Goal: Task Accomplishment & Management: Manage account settings

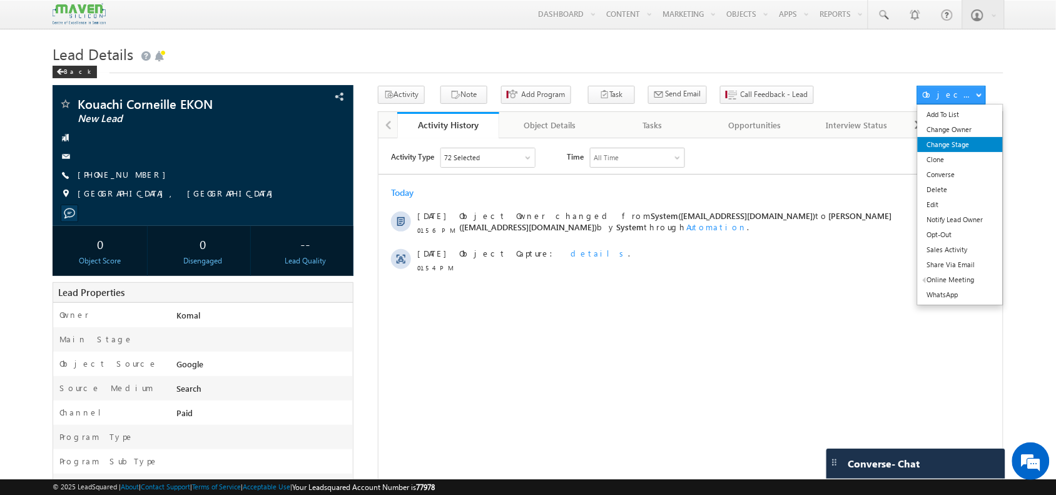
click at [966, 145] on link "Change Stage" at bounding box center [960, 144] width 86 height 15
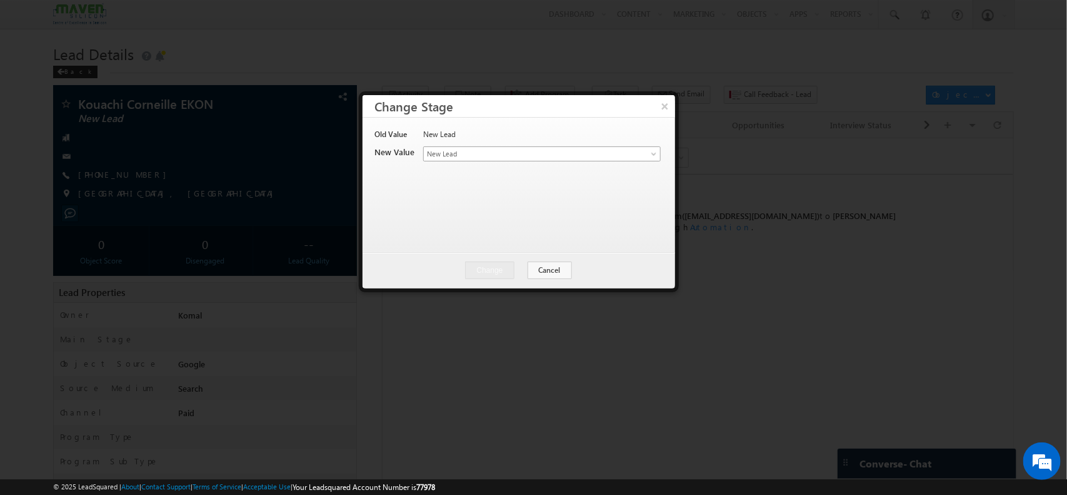
click at [472, 154] on span "New Lead" at bounding box center [521, 153] width 195 height 11
click at [833, 156] on div at bounding box center [533, 247] width 1067 height 495
click at [546, 273] on button "Cancel" at bounding box center [550, 270] width 44 height 18
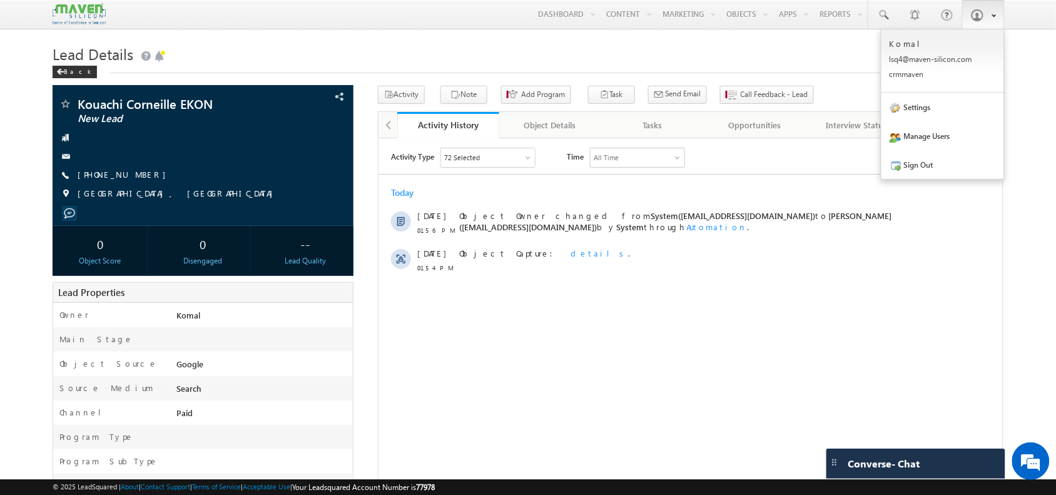
click at [1001, 16] on link at bounding box center [983, 14] width 43 height 29
click at [751, 340] on div "Activity Type 72 Selected Select All Sales Activities 1 Sales Activity Opportun…" at bounding box center [690, 303] width 624 height 313
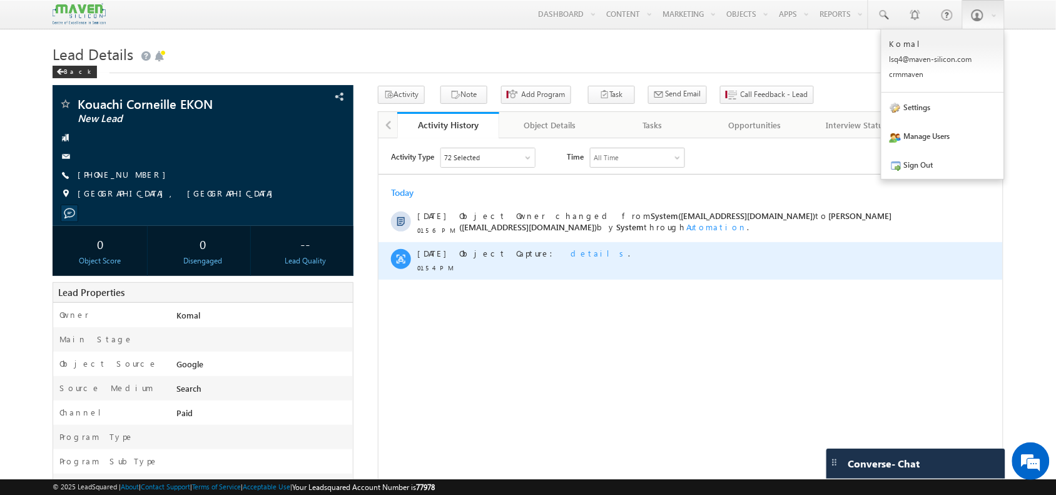
click at [987, 260] on div "08 Sep 01:54 PM Object Capture: details ." at bounding box center [690, 260] width 624 height 38
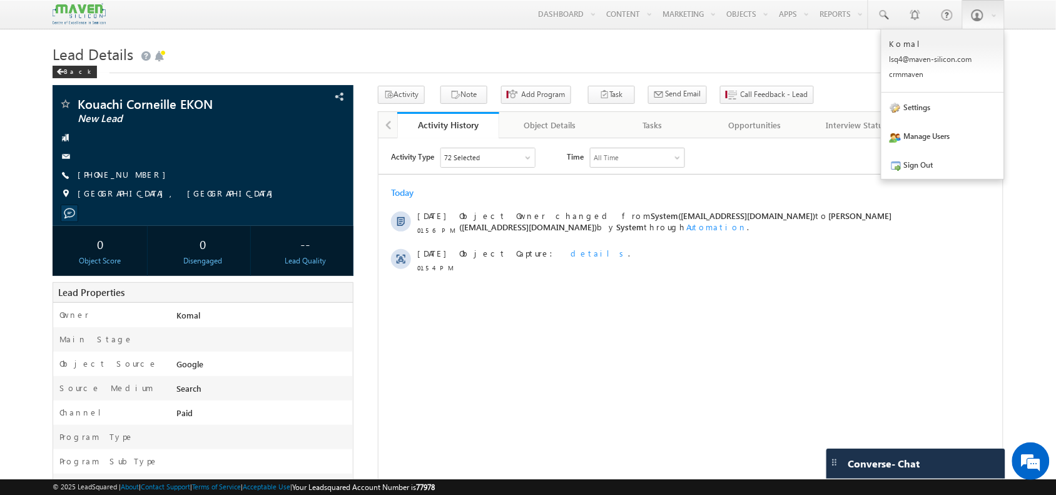
click at [1022, 264] on body "Menu Komal lsq4@ maven -sili con.c om" at bounding box center [528, 450] width 1056 height 900
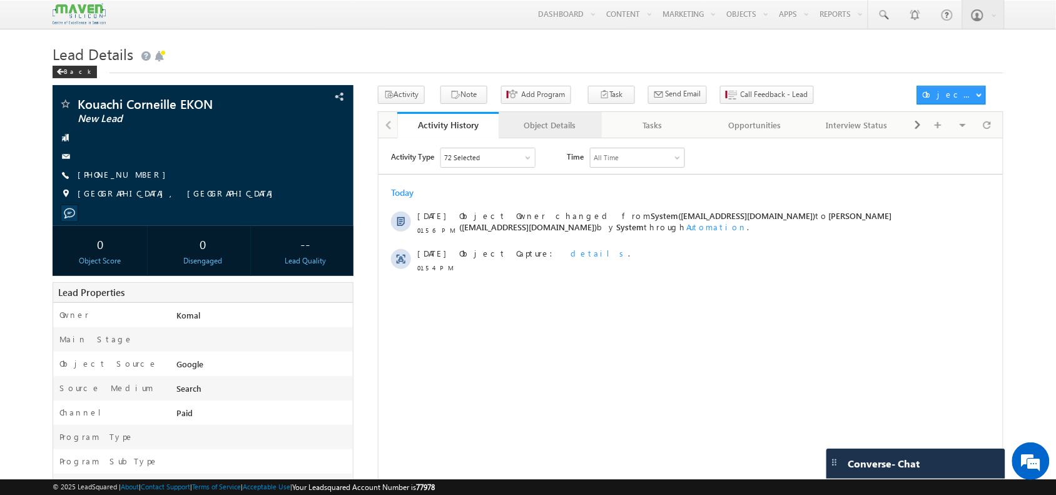
click at [545, 122] on div "Object Details" at bounding box center [549, 125] width 81 height 15
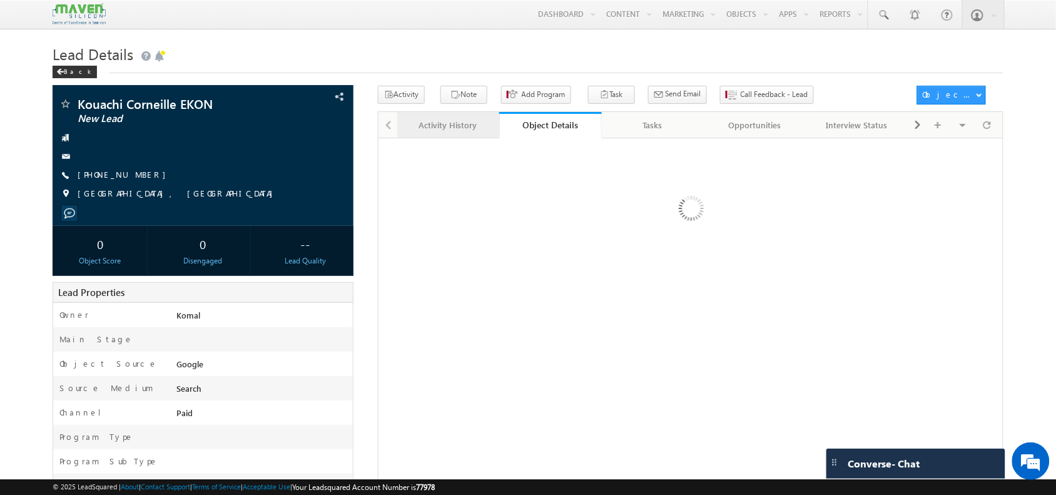
click at [438, 123] on div "Activity History" at bounding box center [447, 125] width 81 height 15
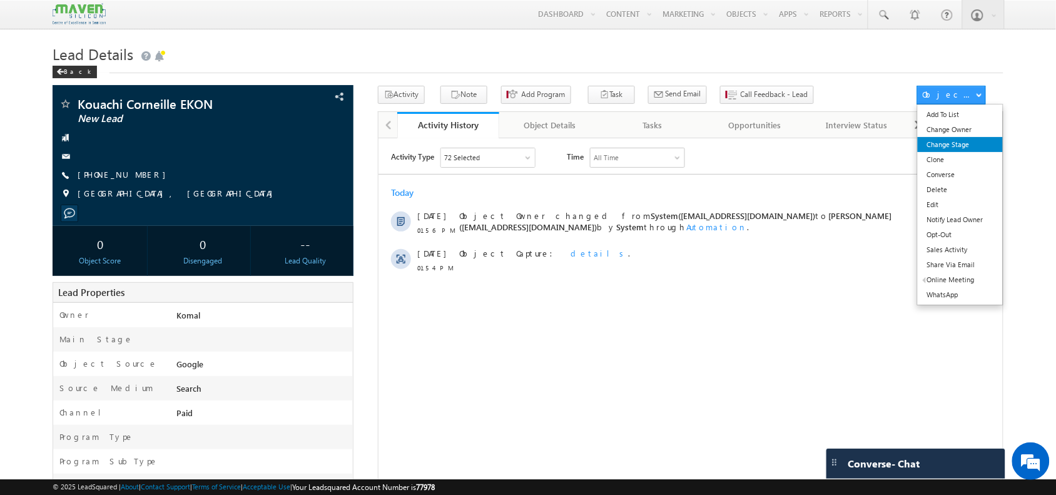
click at [952, 149] on link "Change Stage" at bounding box center [960, 144] width 86 height 15
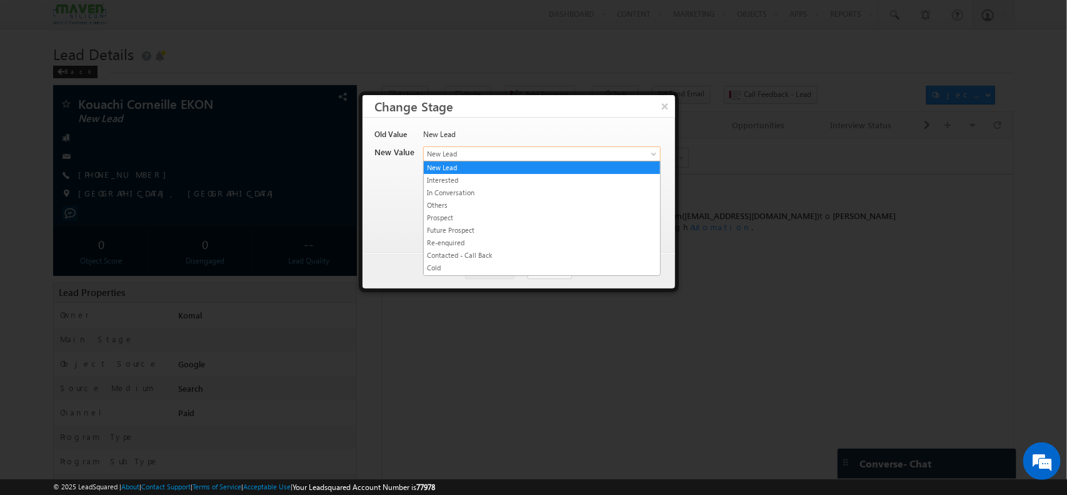
click at [481, 154] on span "New Lead" at bounding box center [521, 153] width 195 height 11
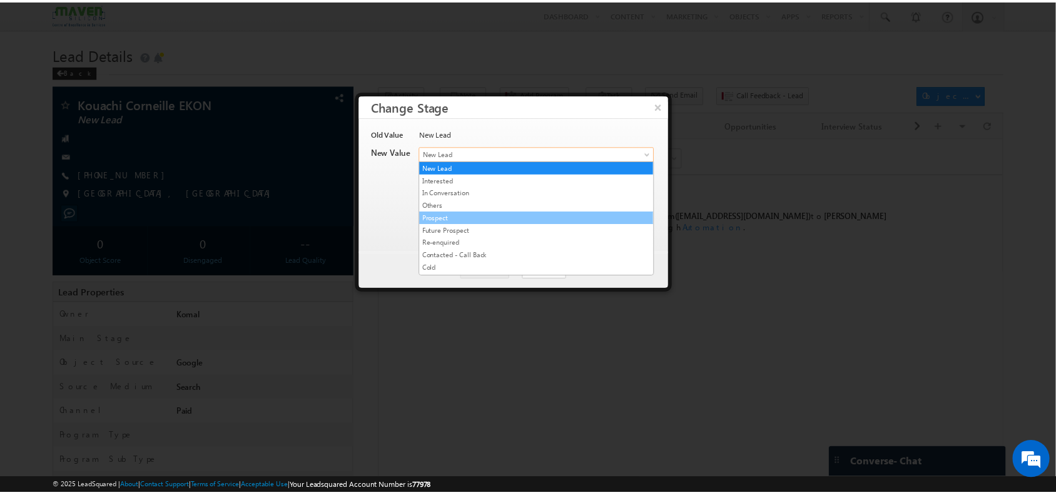
scroll to position [14, 0]
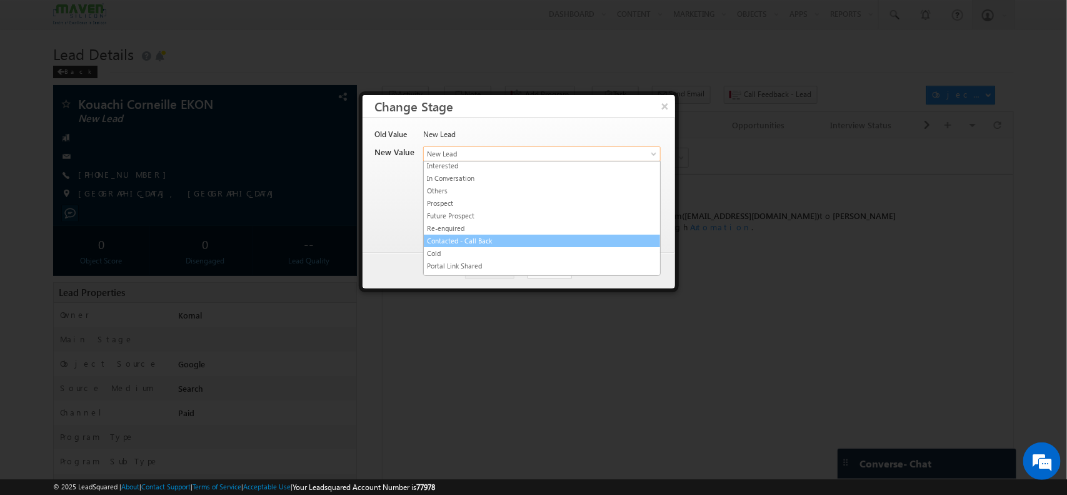
click at [490, 239] on link "Contacted - Call Back" at bounding box center [542, 240] width 236 height 11
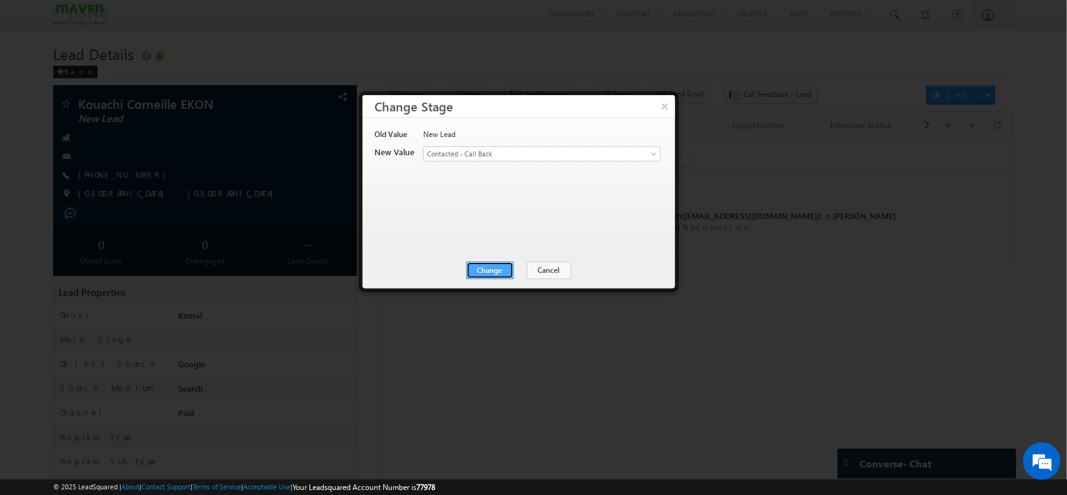
click at [481, 266] on button "Change" at bounding box center [490, 270] width 48 height 18
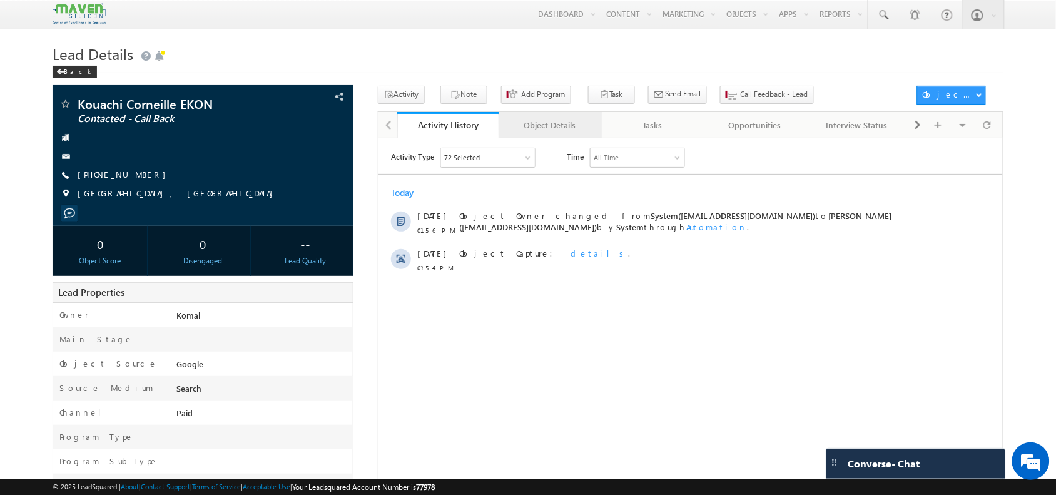
click at [546, 124] on div "Object Details" at bounding box center [549, 125] width 81 height 15
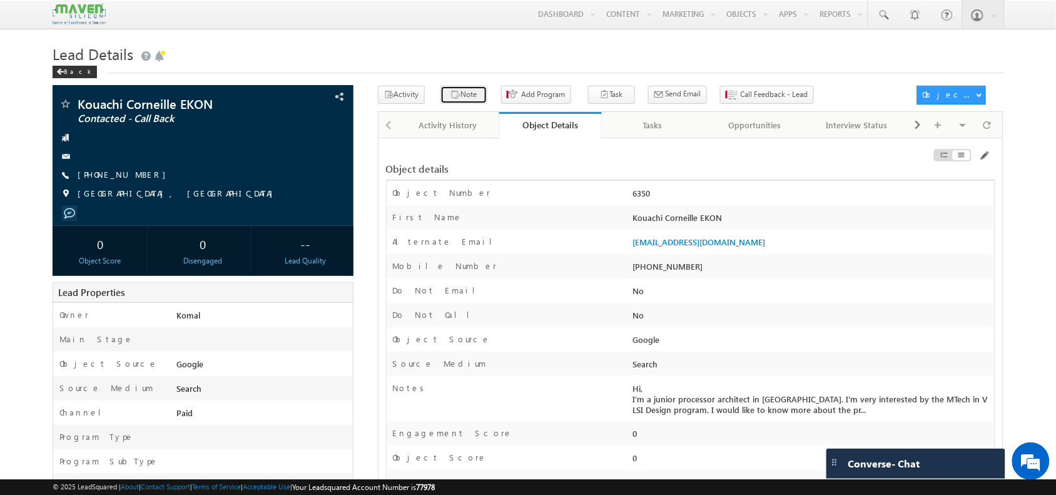
click at [465, 95] on button "Note" at bounding box center [463, 95] width 47 height 18
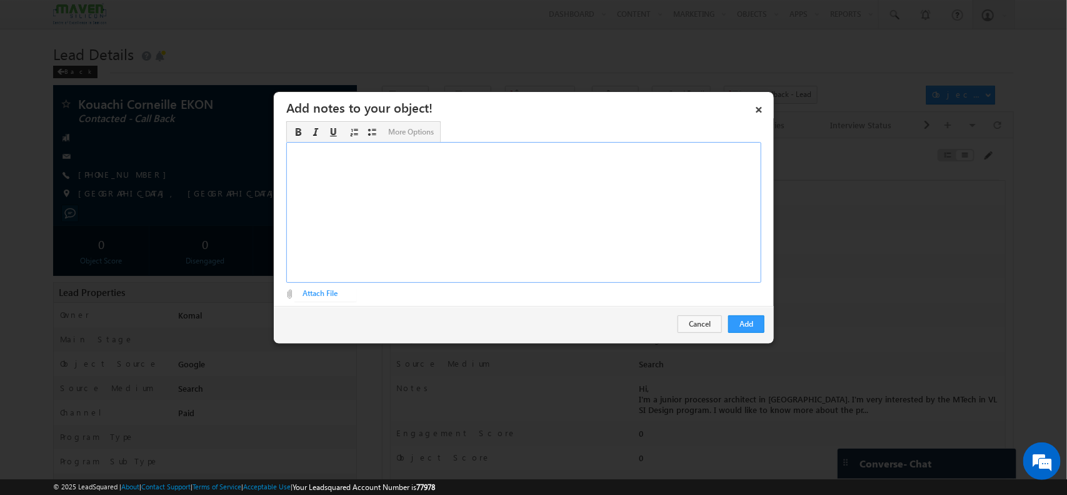
click at [467, 188] on div "Rich Text Editor, Description-inline-editor-div" at bounding box center [523, 212] width 475 height 141
paste div "Rich Text Editor, Description-inline-editor-div"
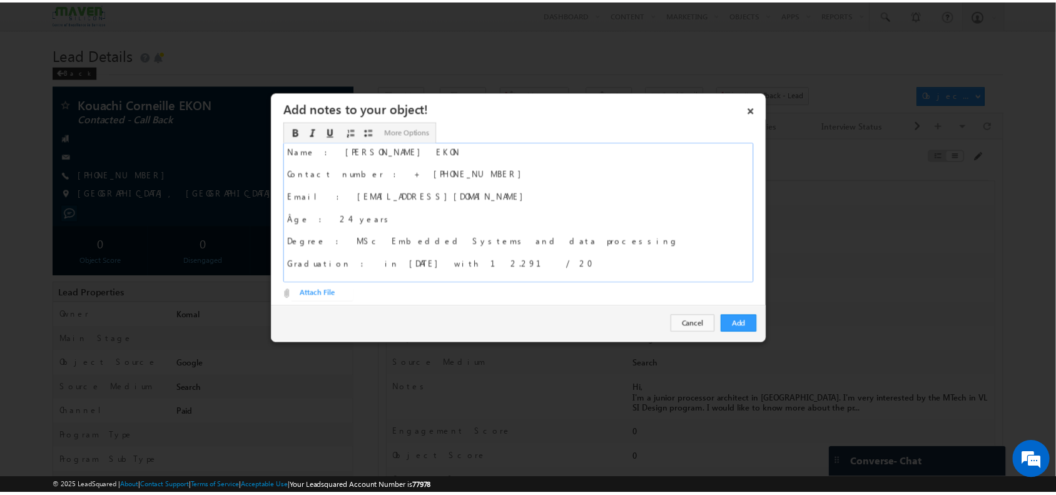
scroll to position [10, 0]
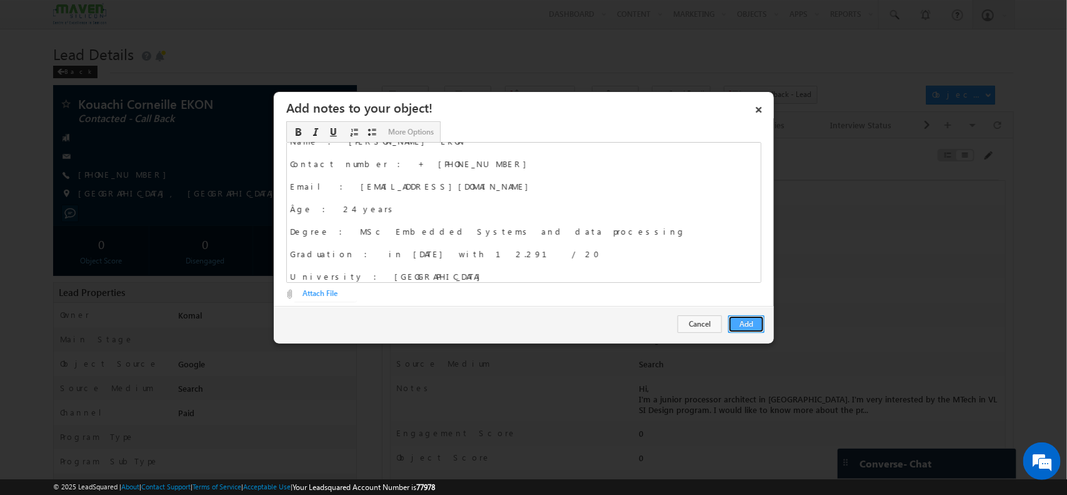
click at [757, 326] on button "Add" at bounding box center [746, 324] width 36 height 18
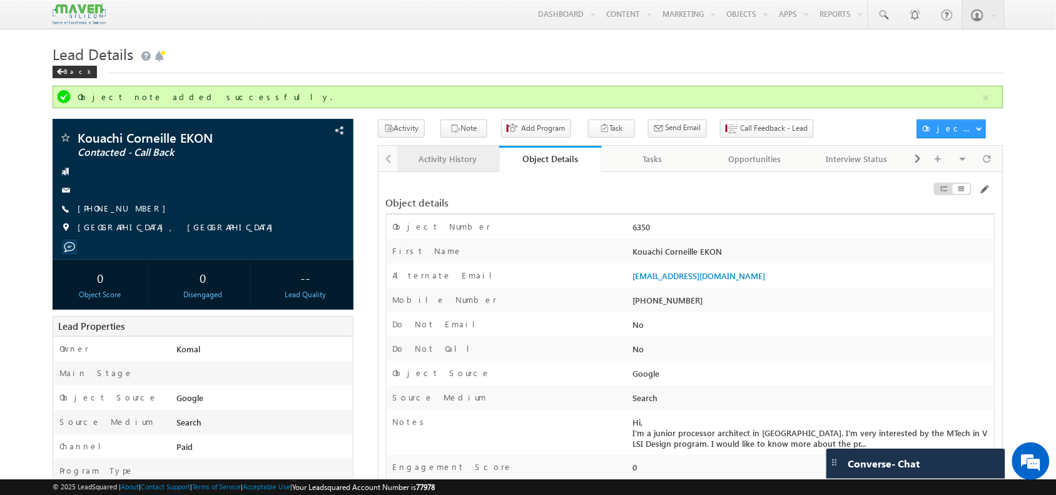
click at [464, 172] on link "Activity History" at bounding box center [448, 159] width 103 height 26
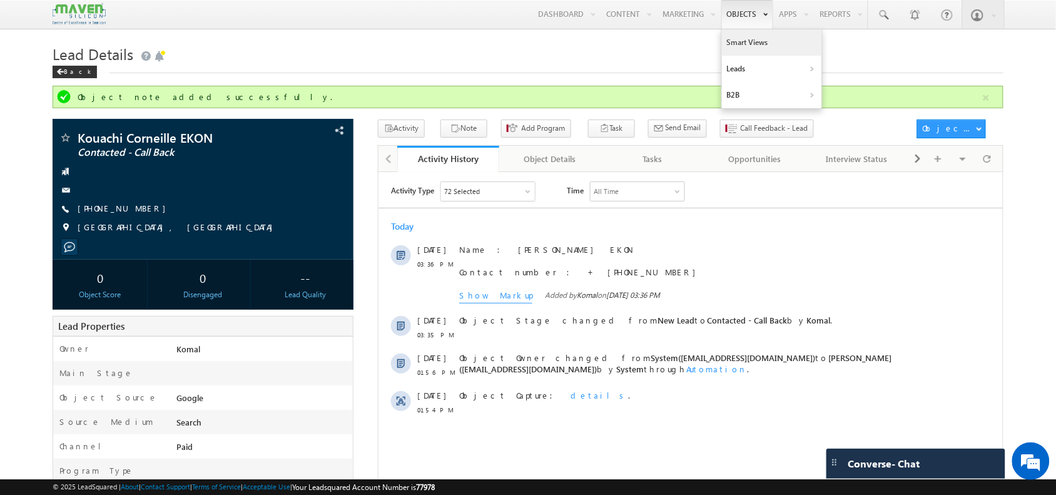
click at [738, 42] on link "Smart Views" at bounding box center [772, 42] width 100 height 26
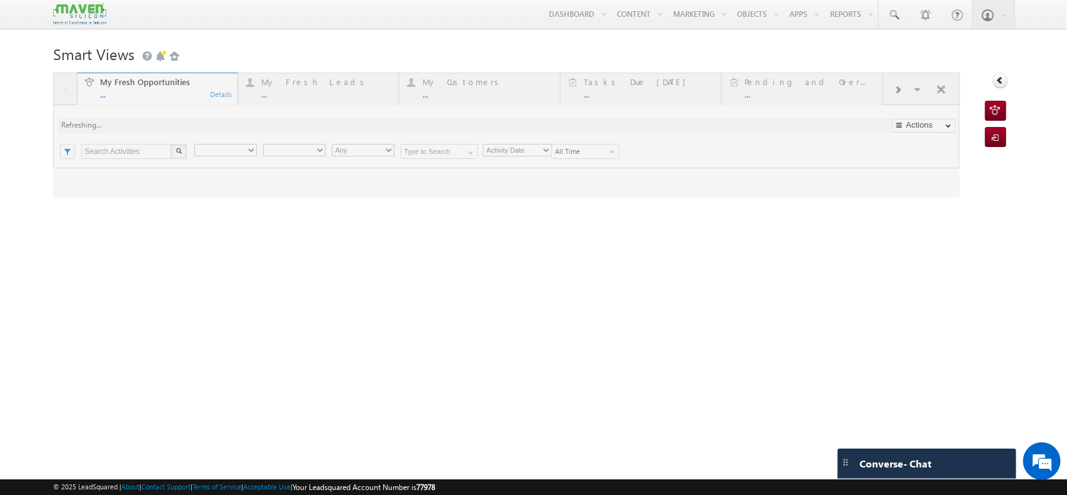
type input "9095019471"
type input "Current User"
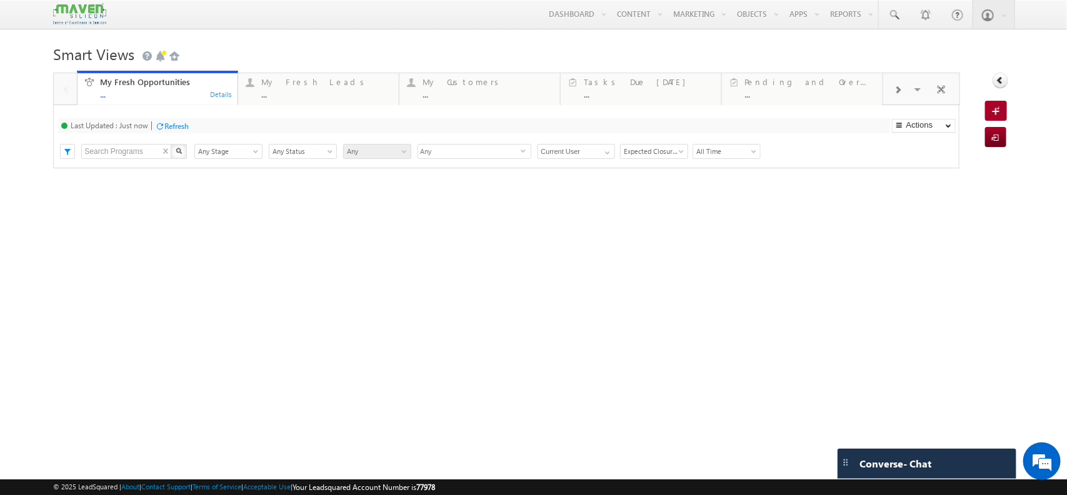
click at [167, 153] on span "X" at bounding box center [168, 149] width 11 height 8
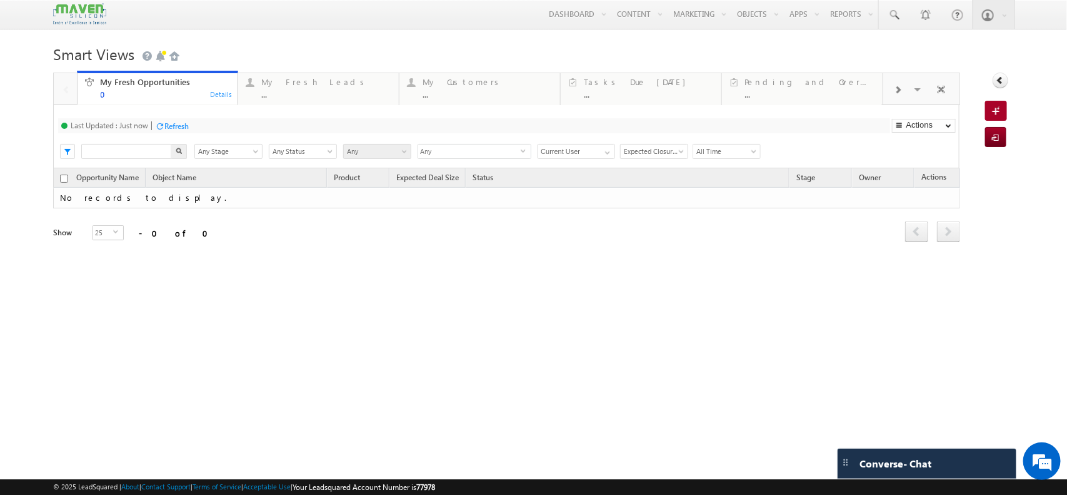
click at [131, 159] on input "text" at bounding box center [126, 151] width 91 height 15
paste input "96864 33275"
click at [108, 159] on input "96864 33275" at bounding box center [126, 151] width 91 height 15
type input "9686433275"
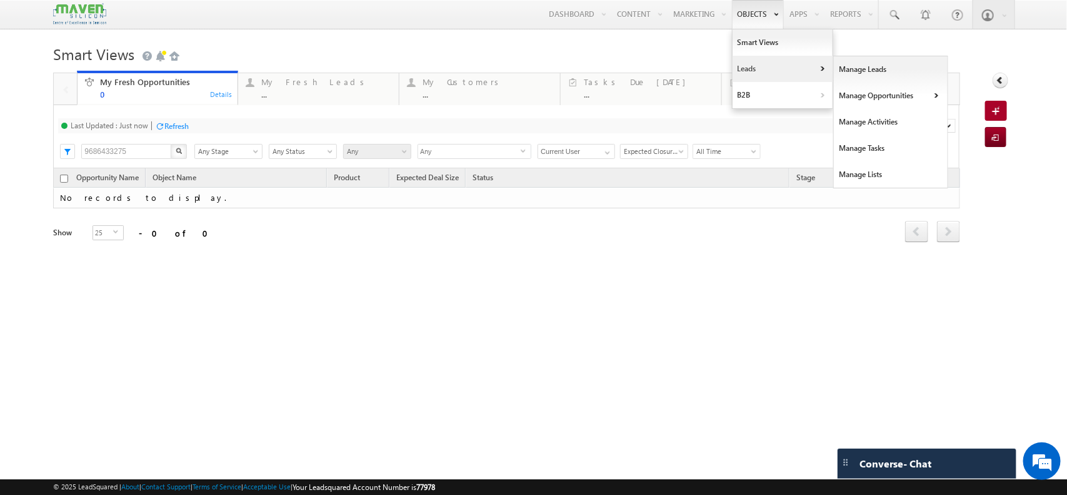
click at [752, 64] on link "Leads" at bounding box center [783, 69] width 100 height 26
click at [867, 68] on link "Manage Leads" at bounding box center [891, 69] width 114 height 26
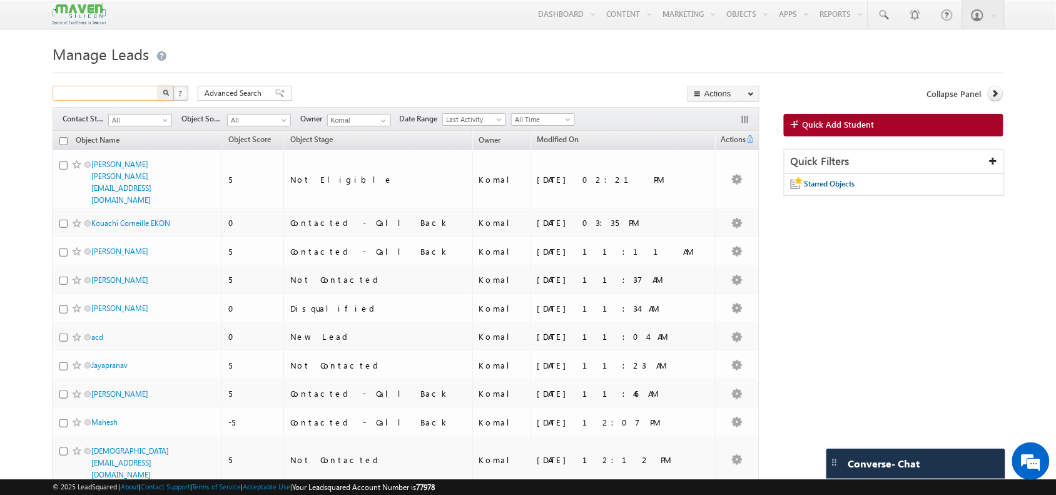
click at [94, 95] on input "text" at bounding box center [106, 93] width 107 height 15
paste input "96864 33275"
type input "96864 33275"
click at [158, 86] on button "button" at bounding box center [166, 93] width 16 height 15
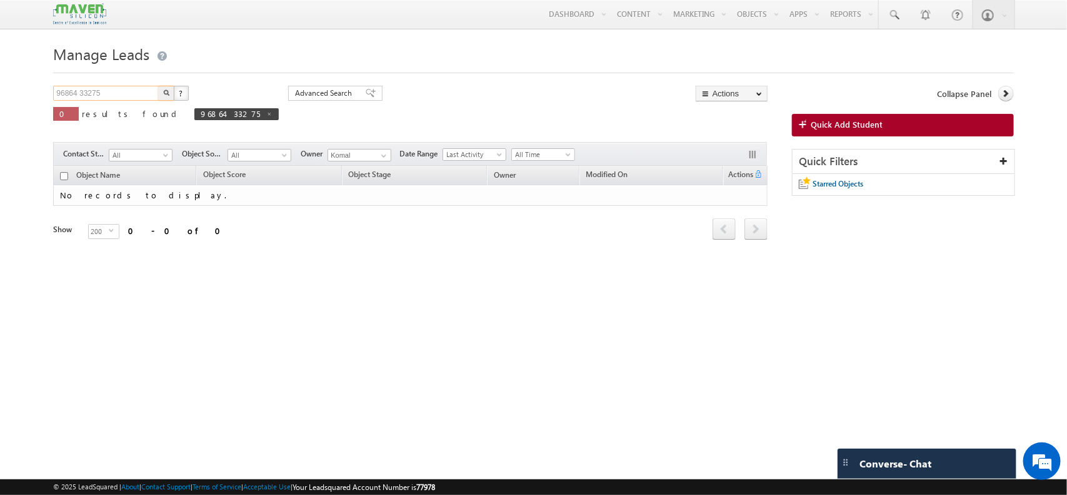
click at [79, 93] on input "96864 33275" at bounding box center [106, 93] width 107 height 15
type input "9686433275"
click at [158, 86] on button "button" at bounding box center [166, 93] width 16 height 15
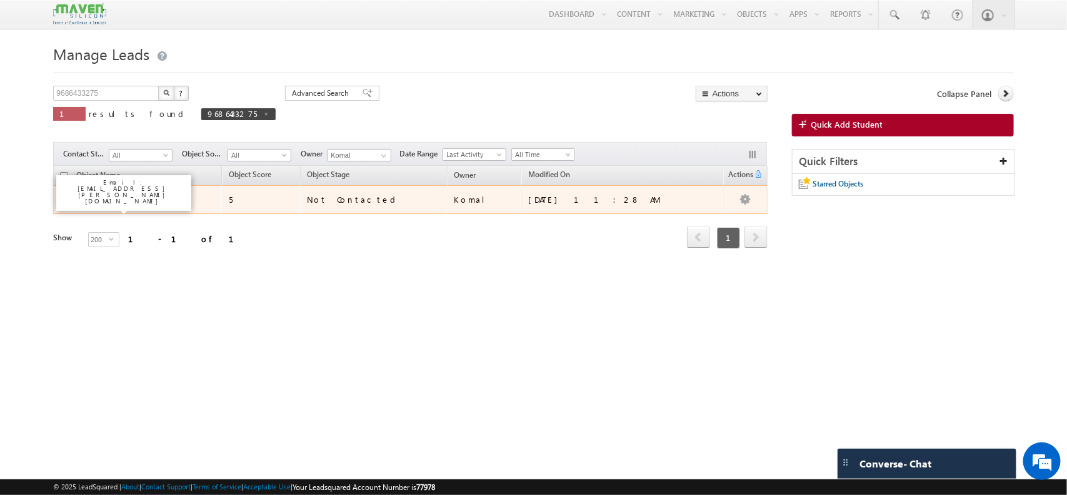
click at [110, 201] on link "Priyanka" at bounding box center [106, 198] width 28 height 9
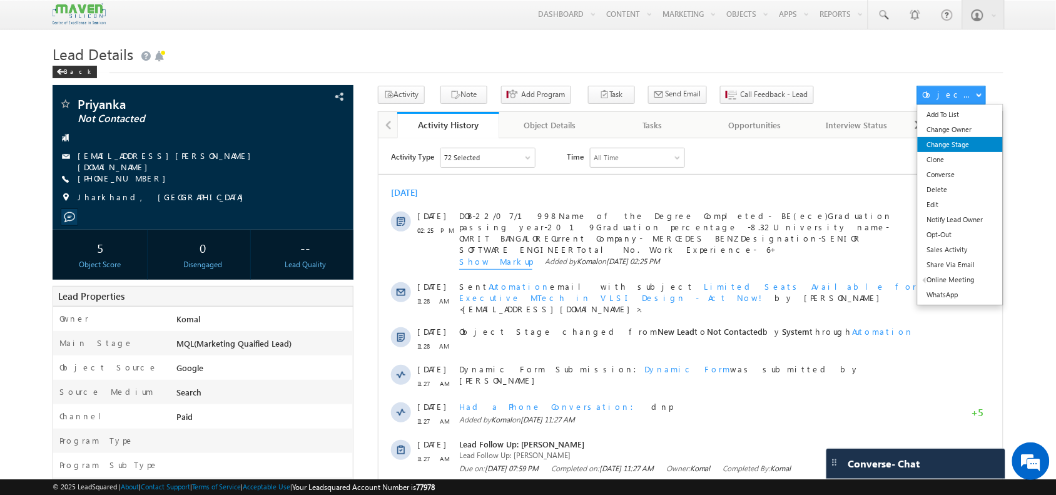
click at [957, 145] on link "Change Stage" at bounding box center [960, 144] width 86 height 15
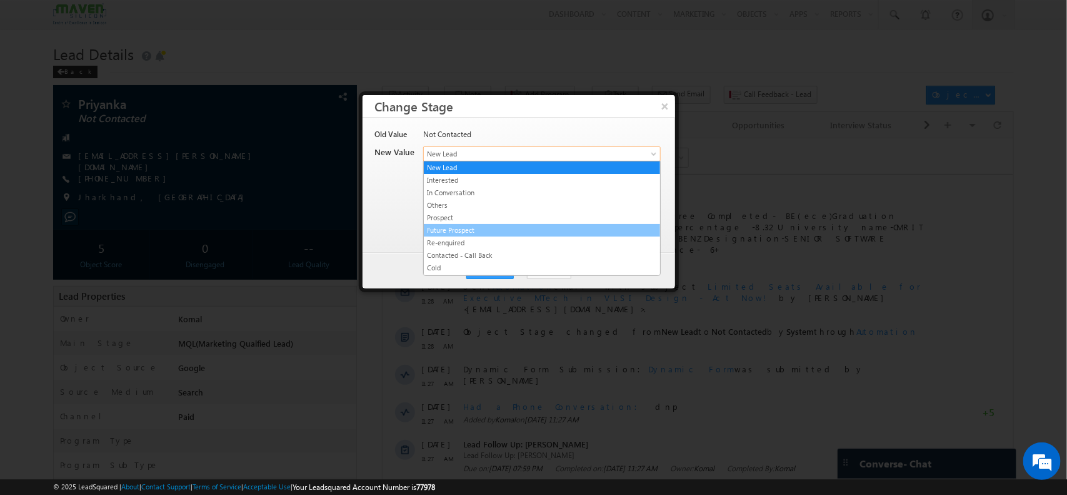
drag, startPoint x: 491, startPoint y: 148, endPoint x: 494, endPoint y: 242, distance: 93.8
click at [494, 242] on body "Menu Komal lsq4@ maven -sili con.c om" at bounding box center [533, 441] width 1067 height 883
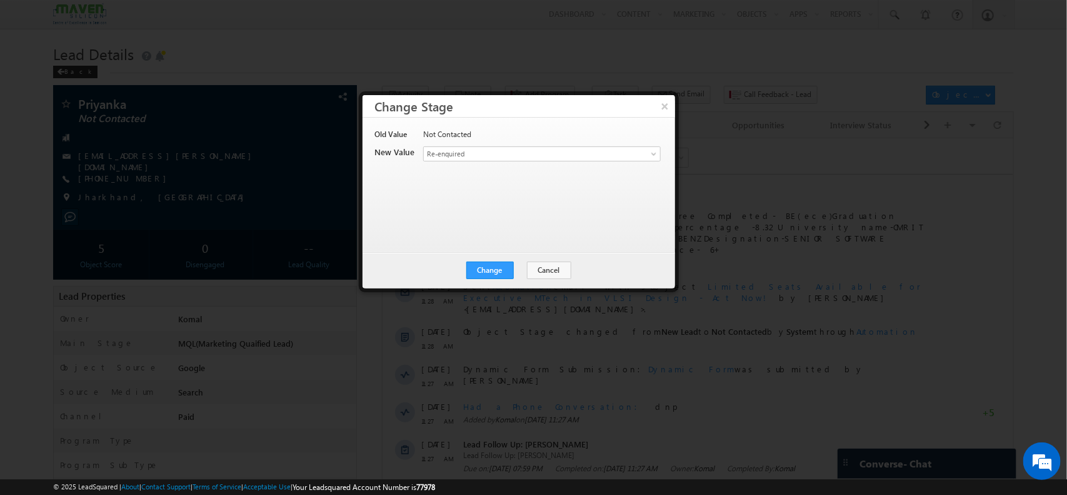
click at [507, 144] on div "Not Contacted" at bounding box center [541, 138] width 236 height 18
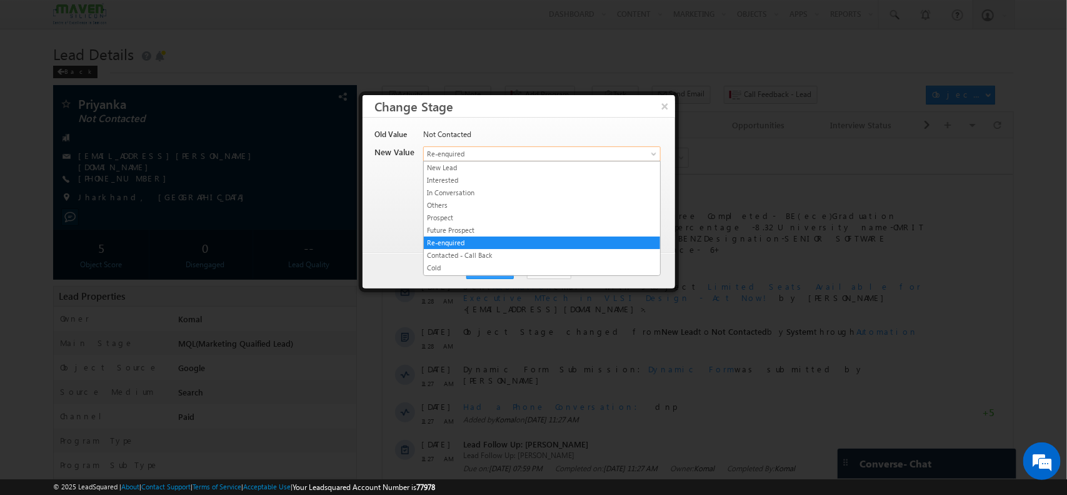
click at [501, 156] on span "Re-enquired" at bounding box center [521, 153] width 195 height 11
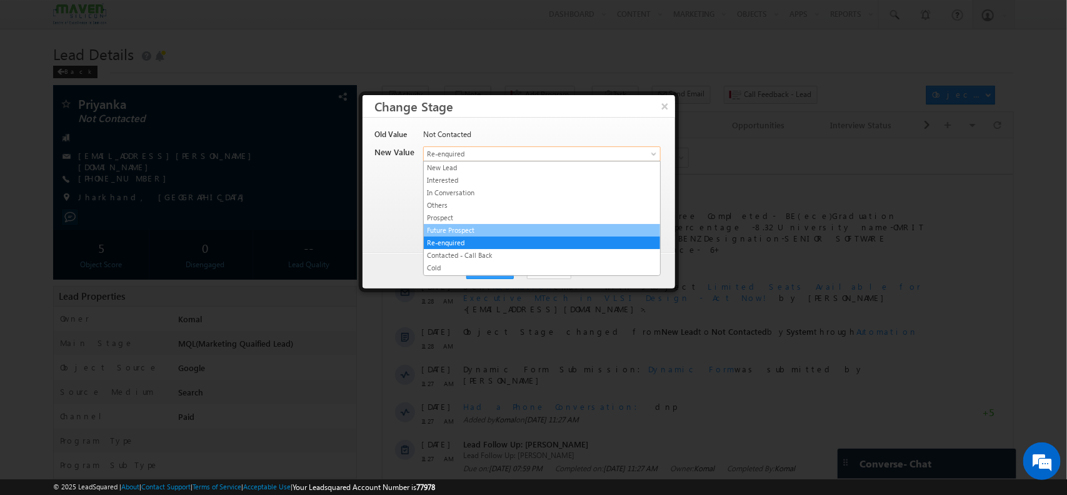
click at [483, 233] on link "Future Prospect" at bounding box center [542, 229] width 236 height 11
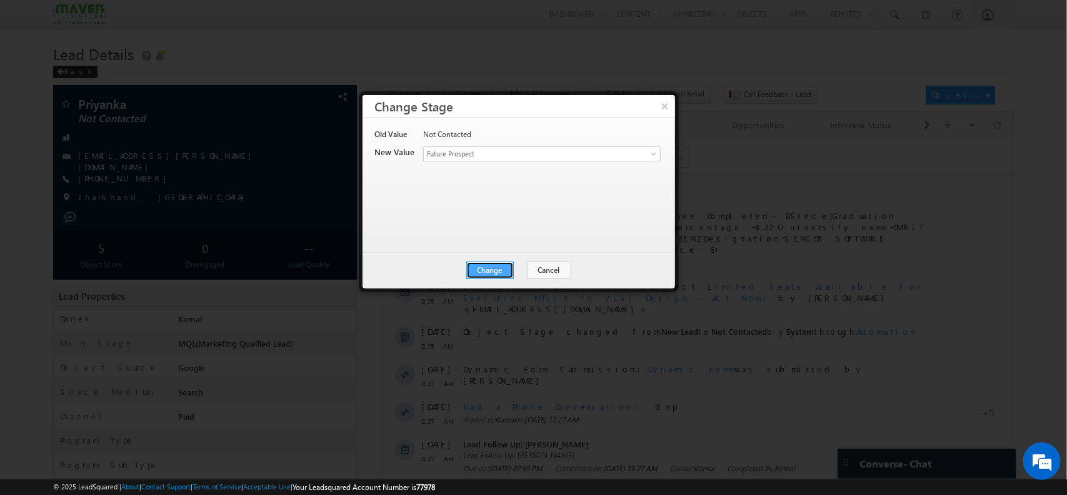
click at [491, 273] on button "Change" at bounding box center [490, 270] width 48 height 18
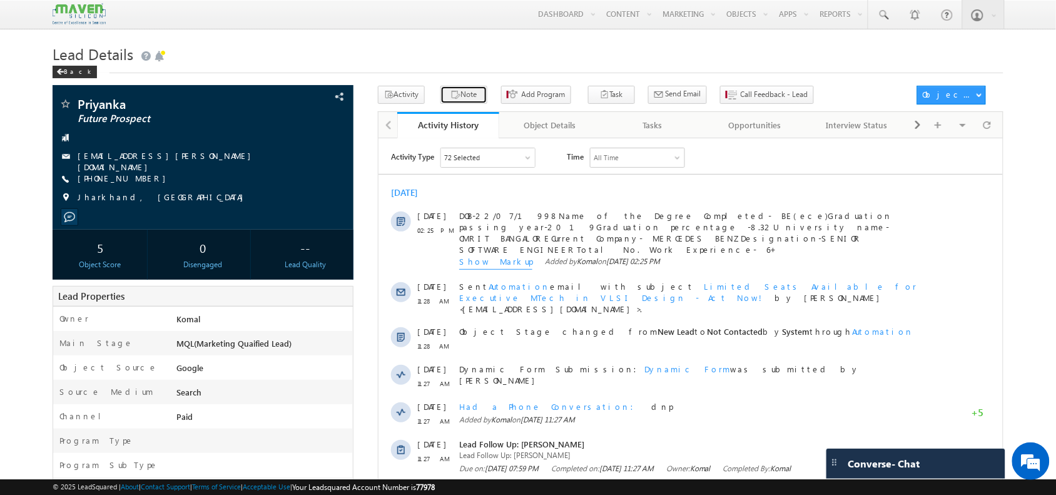
click at [463, 91] on button "Note" at bounding box center [463, 95] width 47 height 18
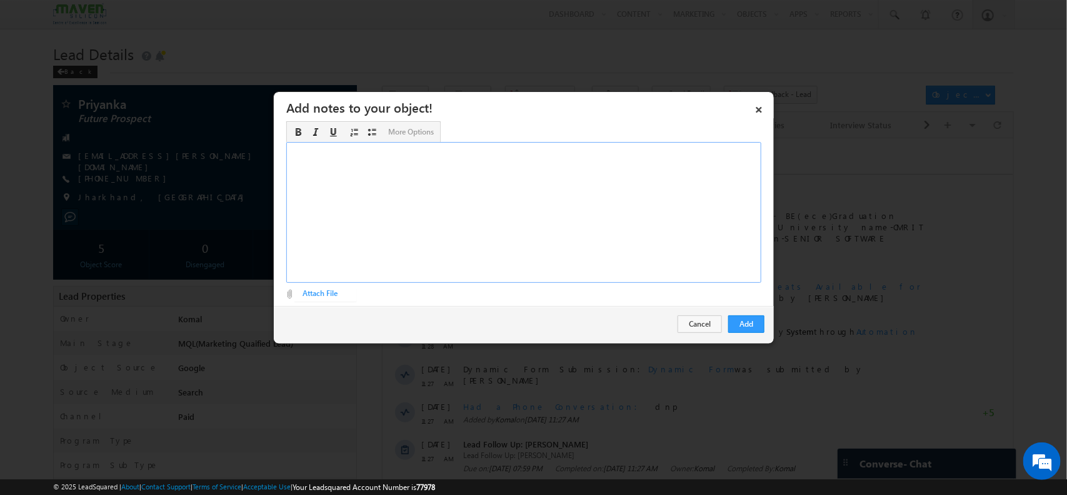
click at [505, 182] on div "Rich Text Editor, Description-inline-editor-div" at bounding box center [523, 212] width 475 height 141
paste div "Rich Text Editor, Description-inline-editor-div"
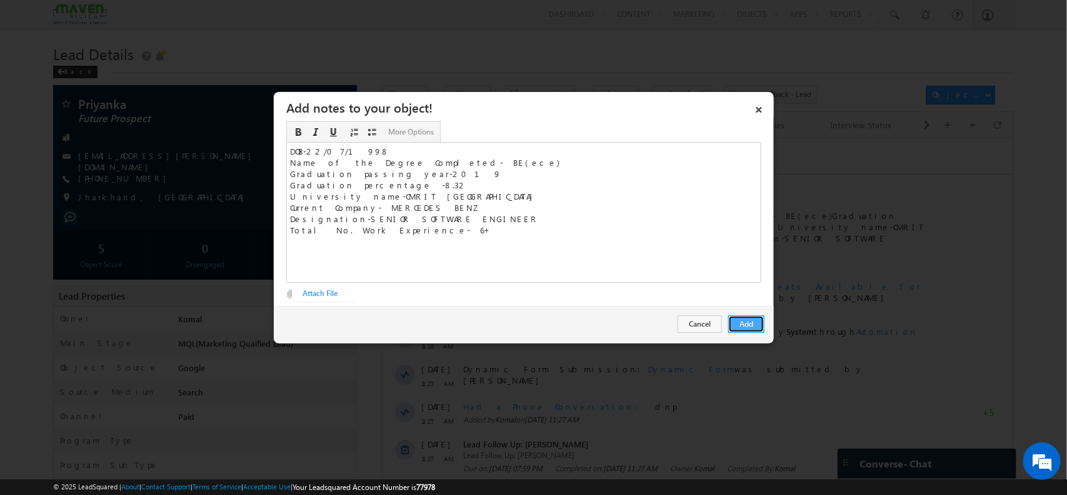
click at [742, 330] on button "Add" at bounding box center [746, 324] width 36 height 18
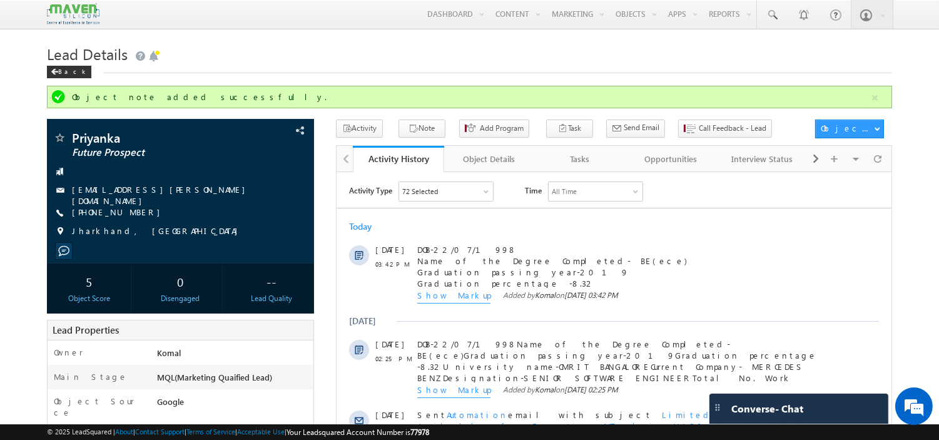
drag, startPoint x: 1035, startPoint y: 0, endPoint x: 530, endPoint y: 48, distance: 506.9
click at [530, 48] on h1 "Lead Details" at bounding box center [469, 53] width 845 height 24
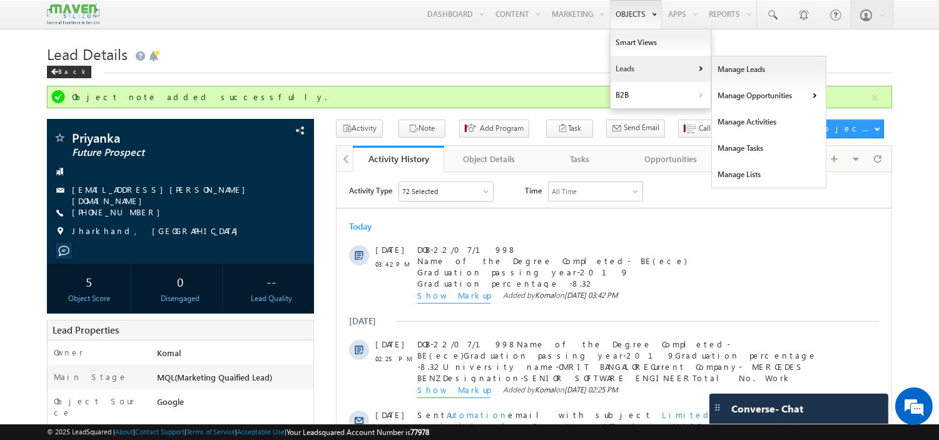
click at [610, 60] on link "Leads" at bounding box center [660, 69] width 100 height 26
click at [743, 63] on link "Manage Leads" at bounding box center [769, 69] width 114 height 26
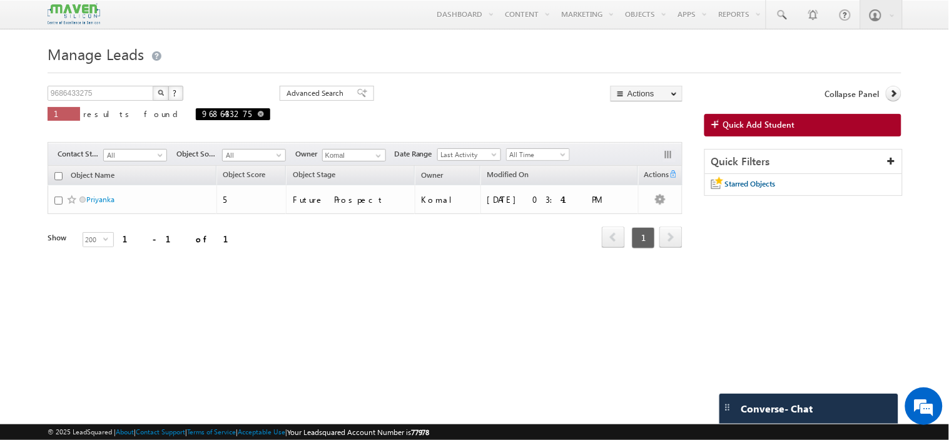
click at [258, 113] on span at bounding box center [261, 114] width 6 height 6
type input "Search Objects"
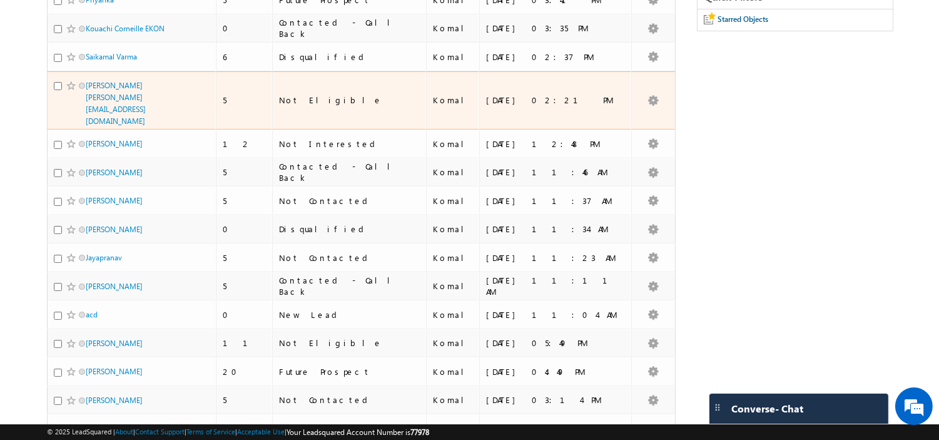
click at [179, 113] on div "[PERSON_NAME] [PERSON_NAME] [EMAIL_ADDRESS][DOMAIN_NAME]" at bounding box center [132, 103] width 156 height 48
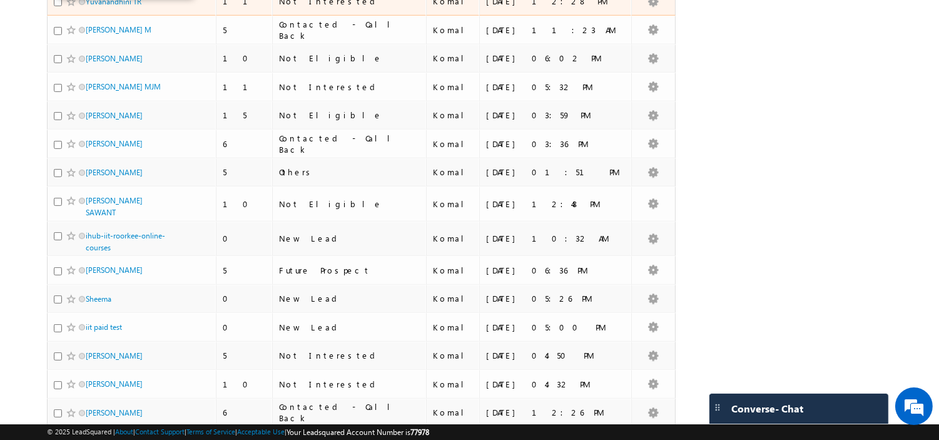
scroll to position [866, 0]
